Goal: Task Accomplishment & Management: Use online tool/utility

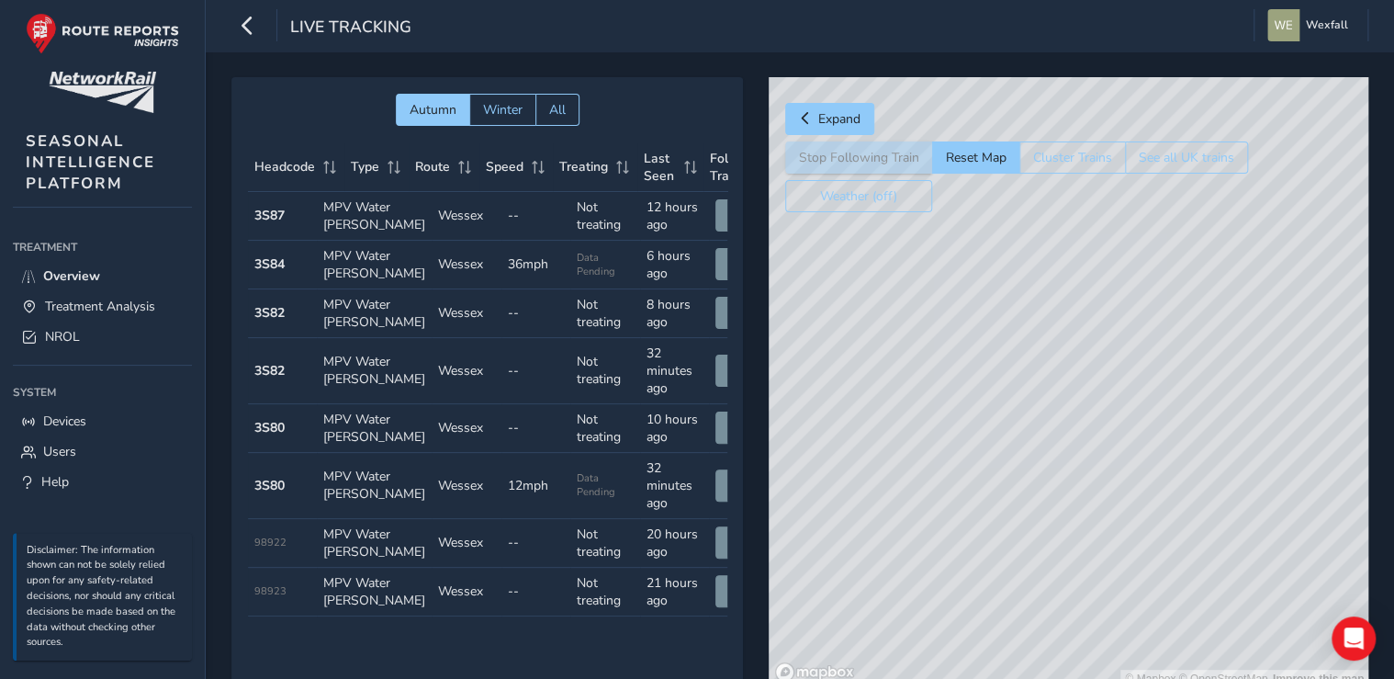
click at [326, 21] on span "Live Tracking" at bounding box center [350, 29] width 121 height 26
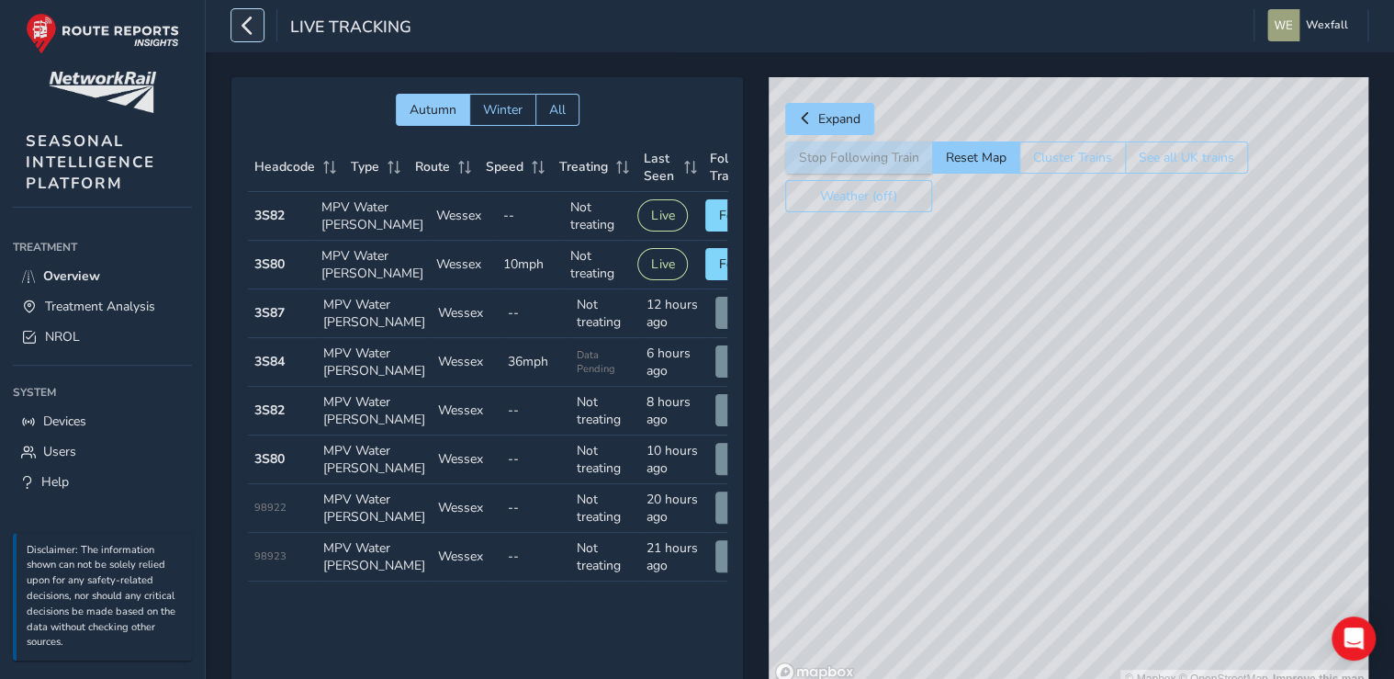
click at [261, 28] on button "button" at bounding box center [247, 25] width 32 height 32
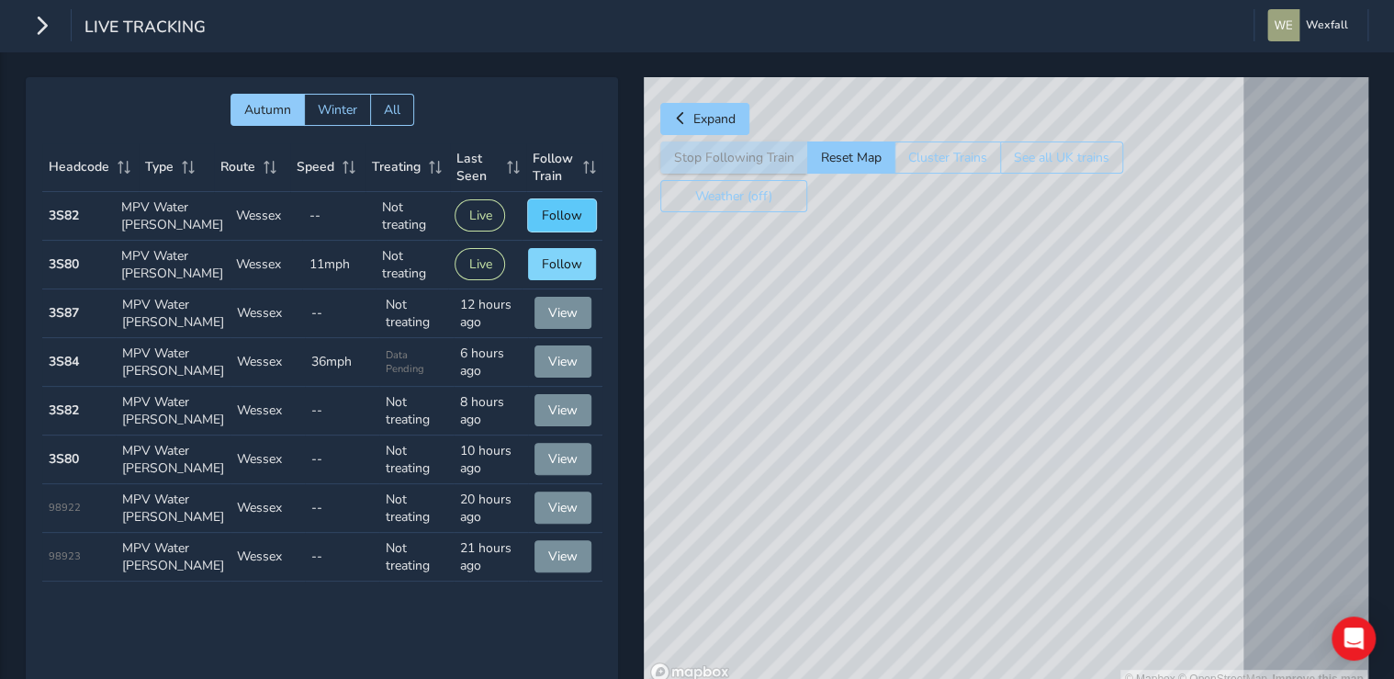
click at [542, 224] on span "Follow" at bounding box center [562, 215] width 40 height 17
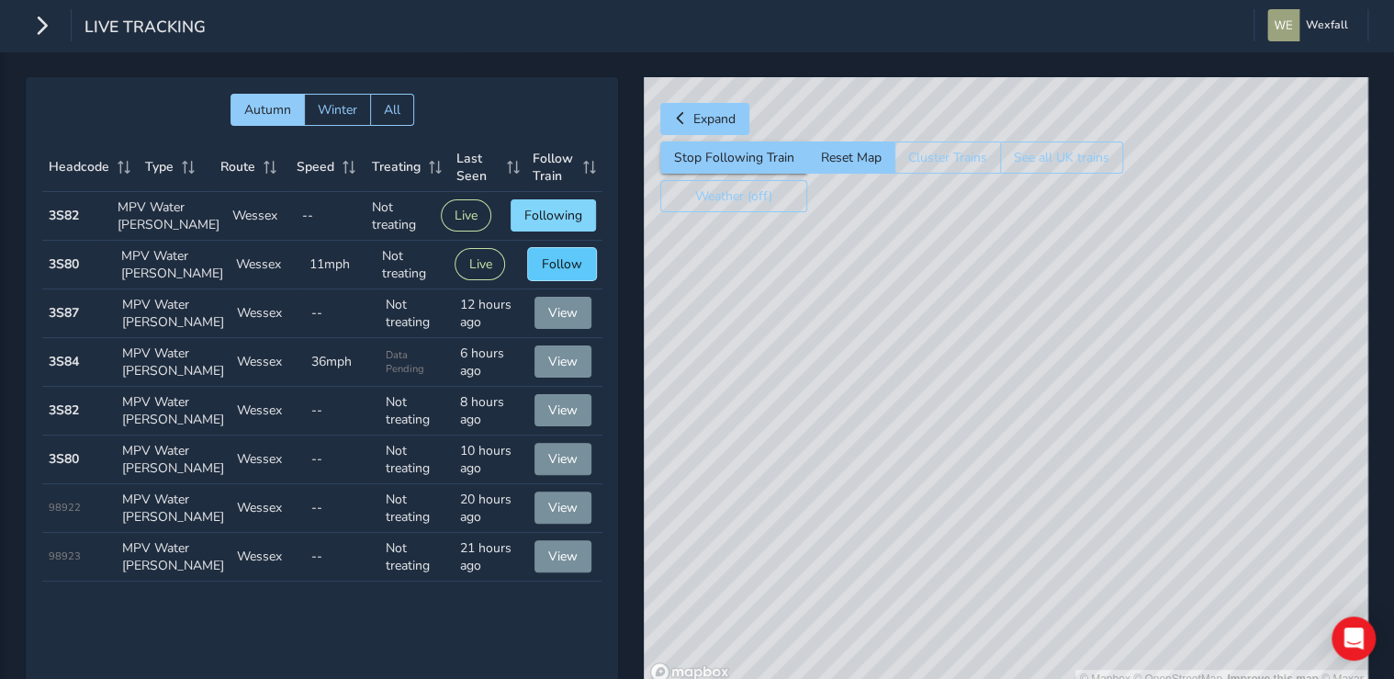
click at [542, 273] on span "Follow" at bounding box center [562, 263] width 40 height 17
click at [541, 377] on button "View" at bounding box center [563, 361] width 57 height 32
click at [542, 222] on span "Follow" at bounding box center [562, 215] width 40 height 17
click at [573, 280] on button "Follow" at bounding box center [562, 264] width 68 height 32
click at [461, 280] on button "Live" at bounding box center [466, 264] width 51 height 32
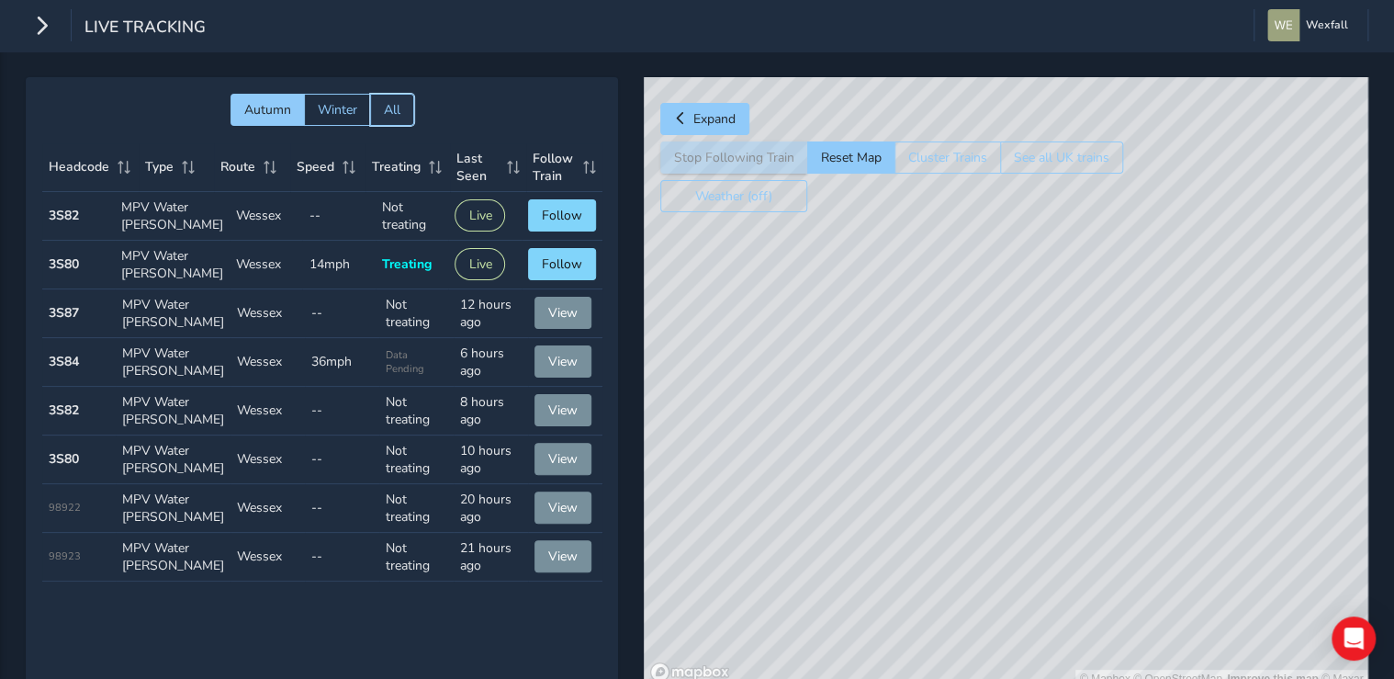
click at [404, 107] on button "All" at bounding box center [392, 110] width 44 height 32
click at [43, 24] on icon "button" at bounding box center [41, 25] width 19 height 32
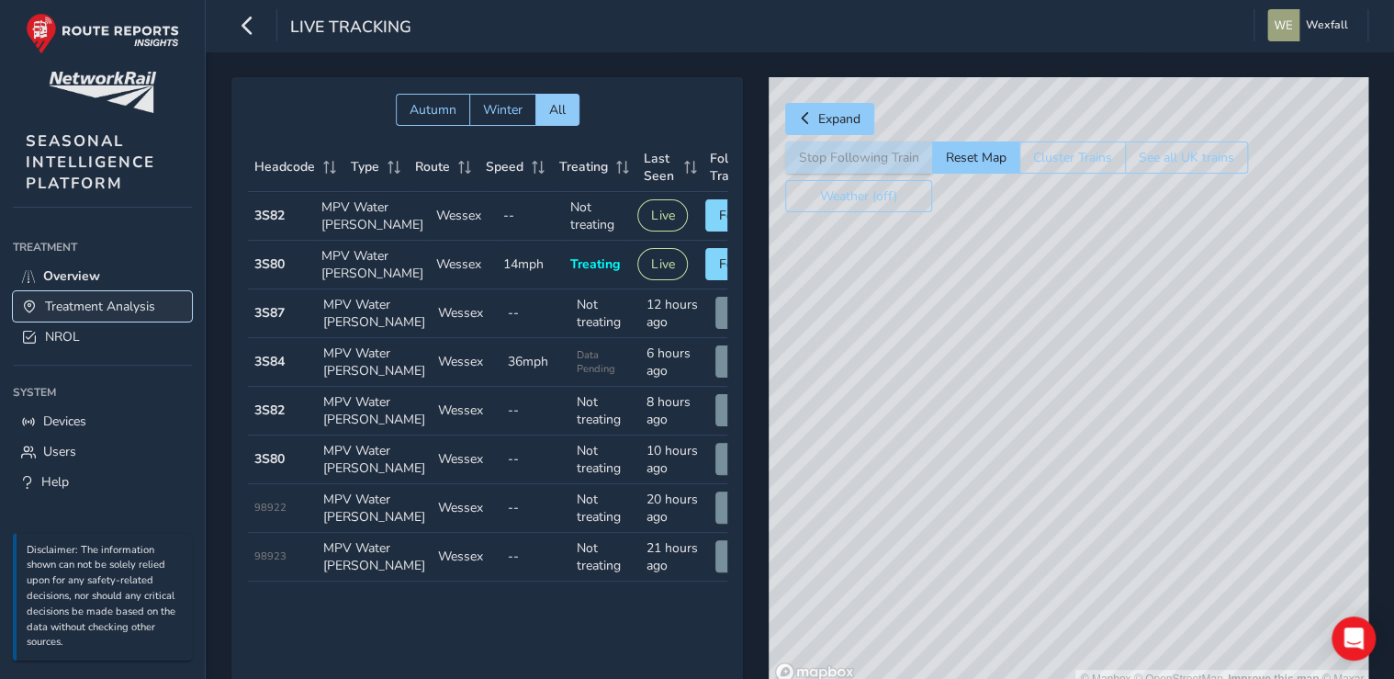
click at [49, 298] on span "Treatment Analysis" at bounding box center [100, 306] width 110 height 17
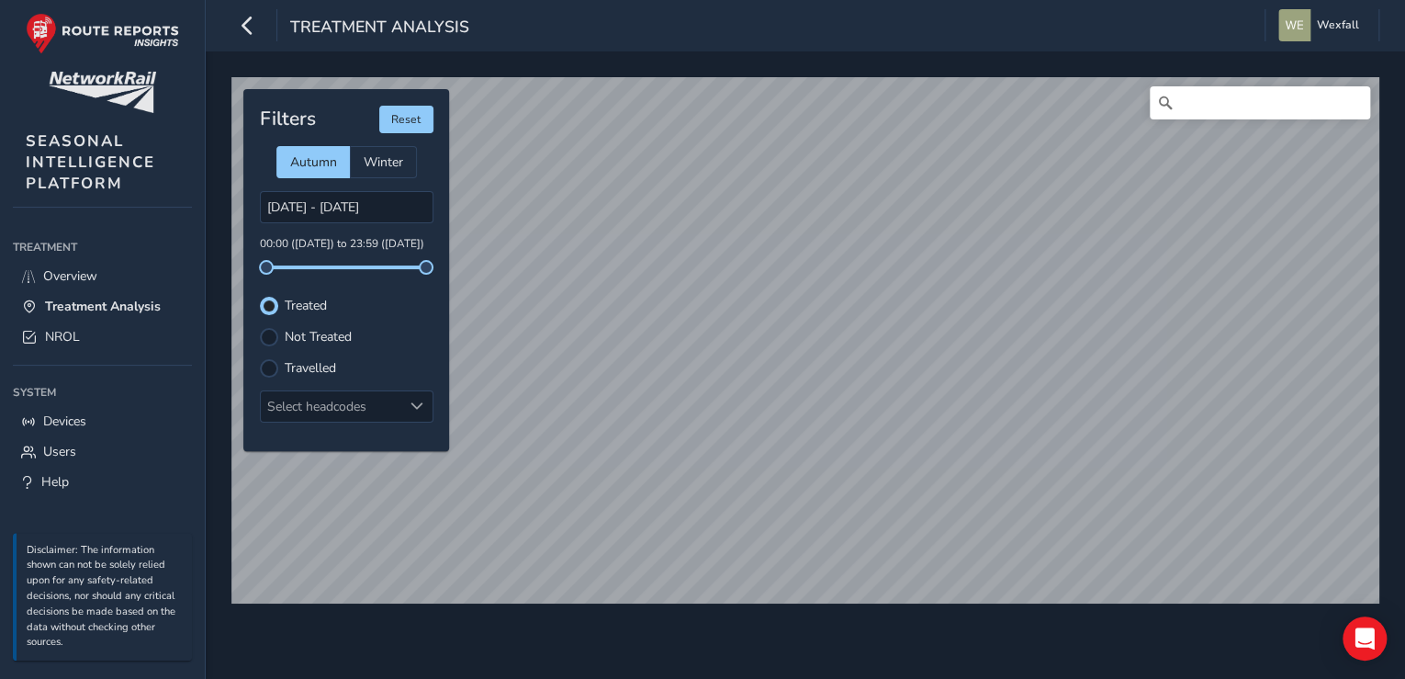
click at [309, 334] on label "Not Treated" at bounding box center [318, 337] width 67 height 13
click at [269, 335] on input "Not Treated" at bounding box center [269, 335] width 0 height 0
click at [298, 299] on label "Treated" at bounding box center [306, 305] width 42 height 13
click at [269, 304] on input "Treated" at bounding box center [269, 304] width 0 height 0
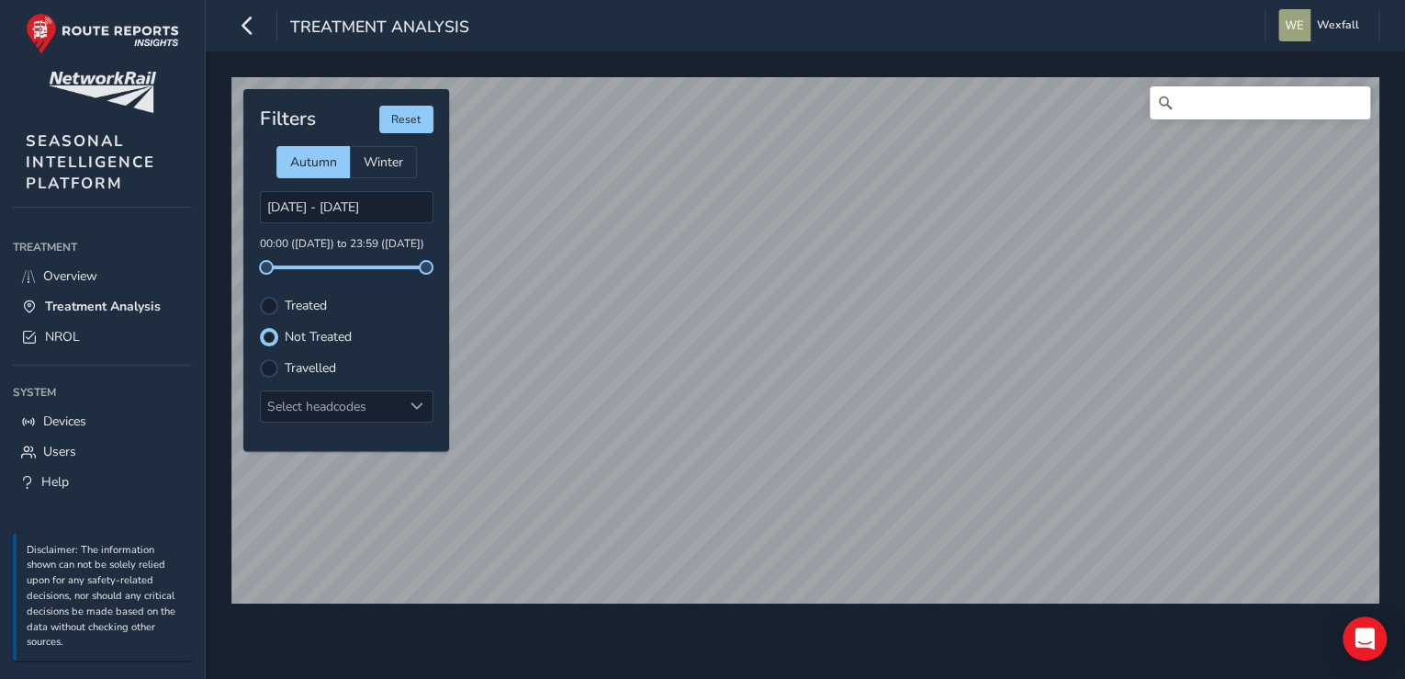
scroll to position [8, 10]
click at [298, 299] on label "Treated" at bounding box center [306, 305] width 42 height 13
click at [259, 296] on input "Treated" at bounding box center [259, 296] width 0 height 0
